Goal: Information Seeking & Learning: Find specific fact

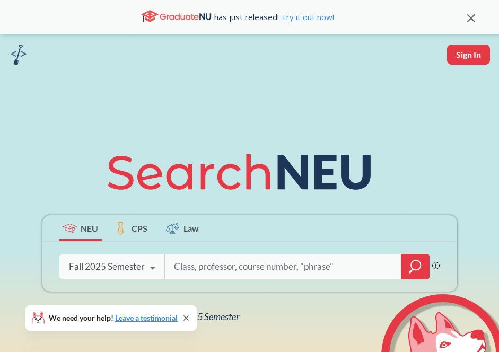
click at [208, 268] on input "search" at bounding box center [283, 267] width 221 height 22
drag, startPoint x: 392, startPoint y: 269, endPoint x: 323, endPoint y: 270, distance: 68.4
click at [323, 270] on input "INSH 5602, Documenting Fieldwork Narratives, Poiger, Tuesdays" at bounding box center [283, 267] width 221 height 22
click at [220, 268] on input "INSH 5602, Documenting Fieldwork Narratives" at bounding box center [283, 267] width 221 height 22
type input "INSH 5602 Documenting Fieldwork Narratives"
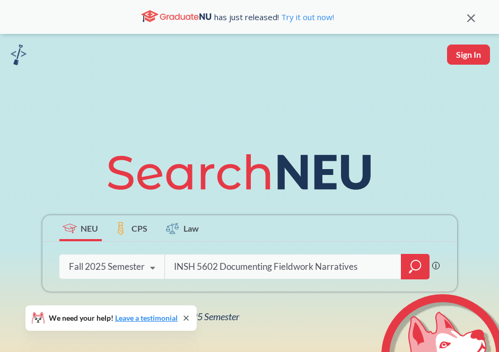
click at [413, 265] on icon "magnifying glass" at bounding box center [415, 266] width 13 height 15
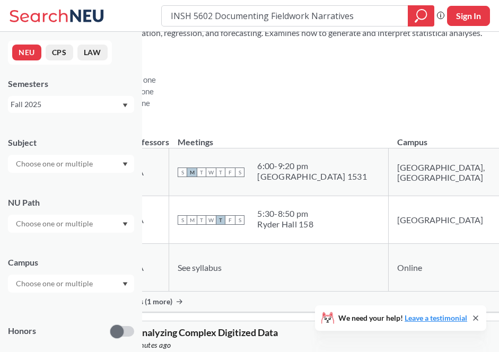
scroll to position [624, 0]
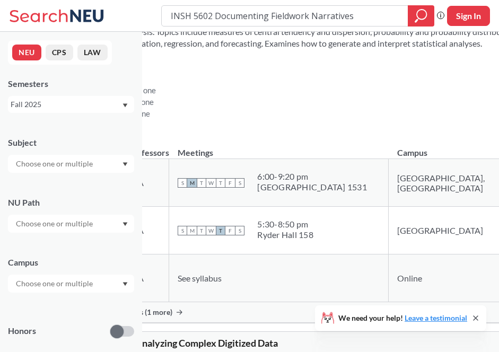
click at [371, 16] on input "INSH 5602 Documenting Fieldwork Narratives" at bounding box center [285, 16] width 230 height 18
type input "INSH 5602"
click at [76, 104] on div "Fall 2025" at bounding box center [66, 105] width 111 height 12
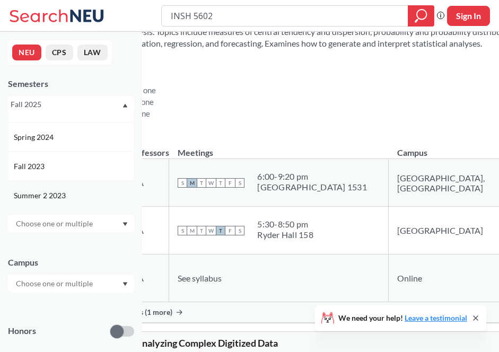
scroll to position [256, 0]
click at [64, 136] on div "Spring 2024" at bounding box center [74, 134] width 120 height 12
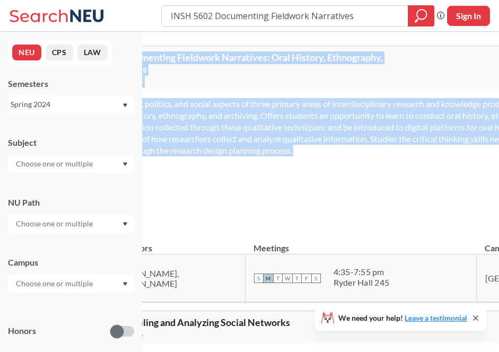
drag, startPoint x: 157, startPoint y: 55, endPoint x: 233, endPoint y: 174, distance: 141.4
click at [233, 174] on div "INSH 5602 : Documenting Fieldwork Narratives: Oral History, Ethnography, Archiv…" at bounding box center [391, 174] width 662 height 257
copy div "NSH 5602 : Documenting Fieldwork Narratives: Oral History, Ethnography, Archiva…"
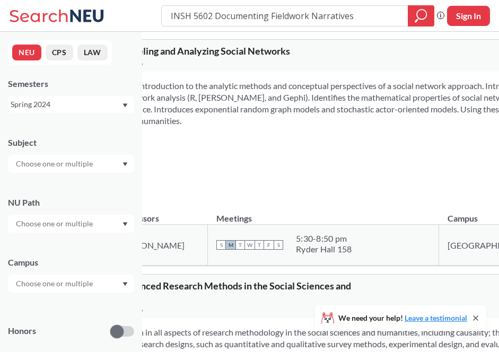
scroll to position [273, 0]
